Goal: Transaction & Acquisition: Subscribe to service/newsletter

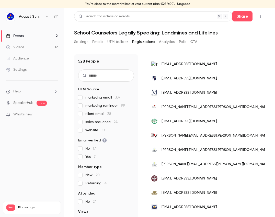
scroll to position [235, 0]
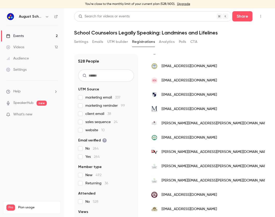
click at [177, 3] on link "Upgrade" at bounding box center [183, 4] width 13 height 4
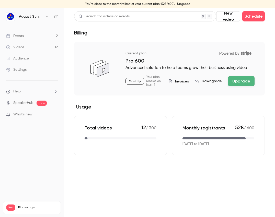
click at [245, 85] on button "Upgrade" at bounding box center [241, 81] width 27 height 10
click at [66, 48] on main "Search for videos or events New video Schedule Billing Current plan Powered by …" at bounding box center [169, 112] width 211 height 209
